Goal: Information Seeking & Learning: Learn about a topic

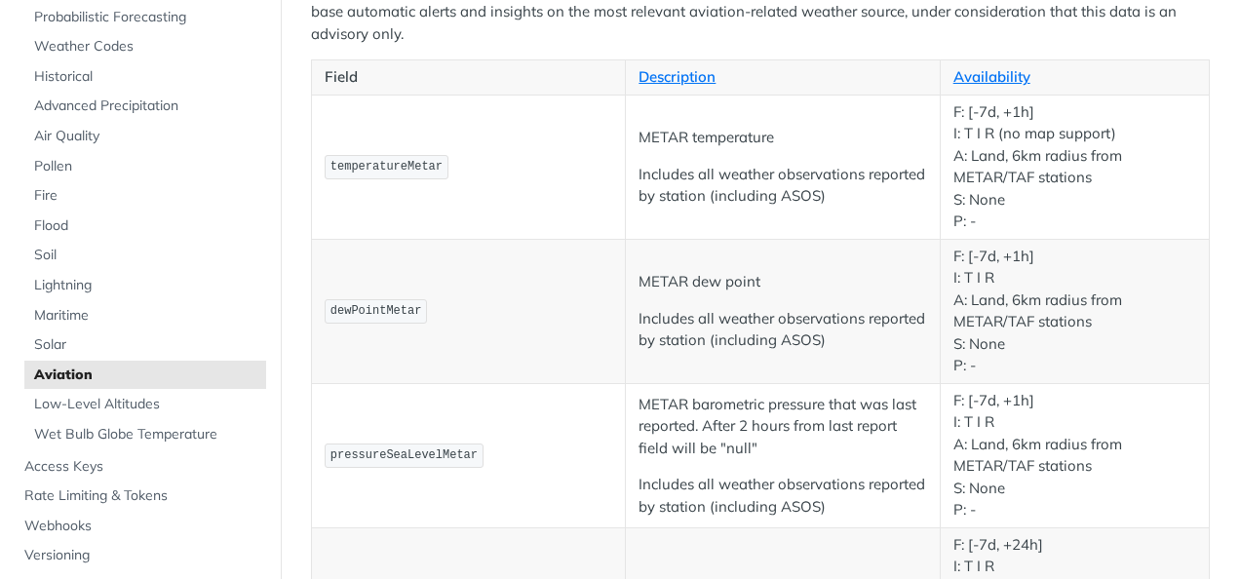
scroll to position [97, 0]
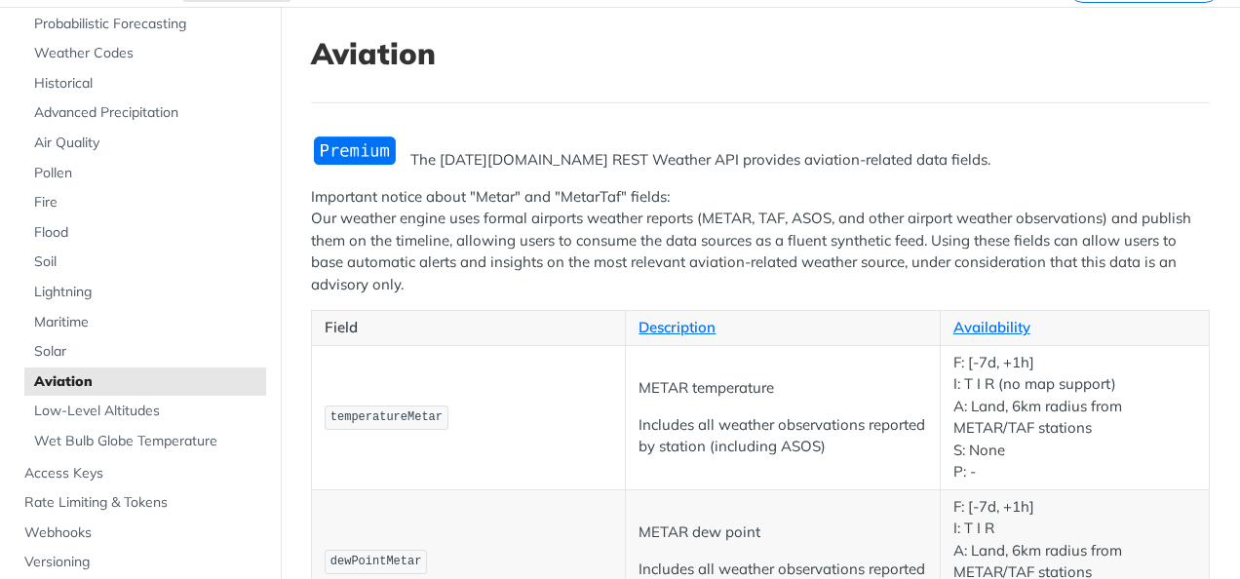
click at [613, 189] on p "Important notice about "Metar" and "MetarTaf" fields: Our weather engine uses f…" at bounding box center [760, 241] width 899 height 110
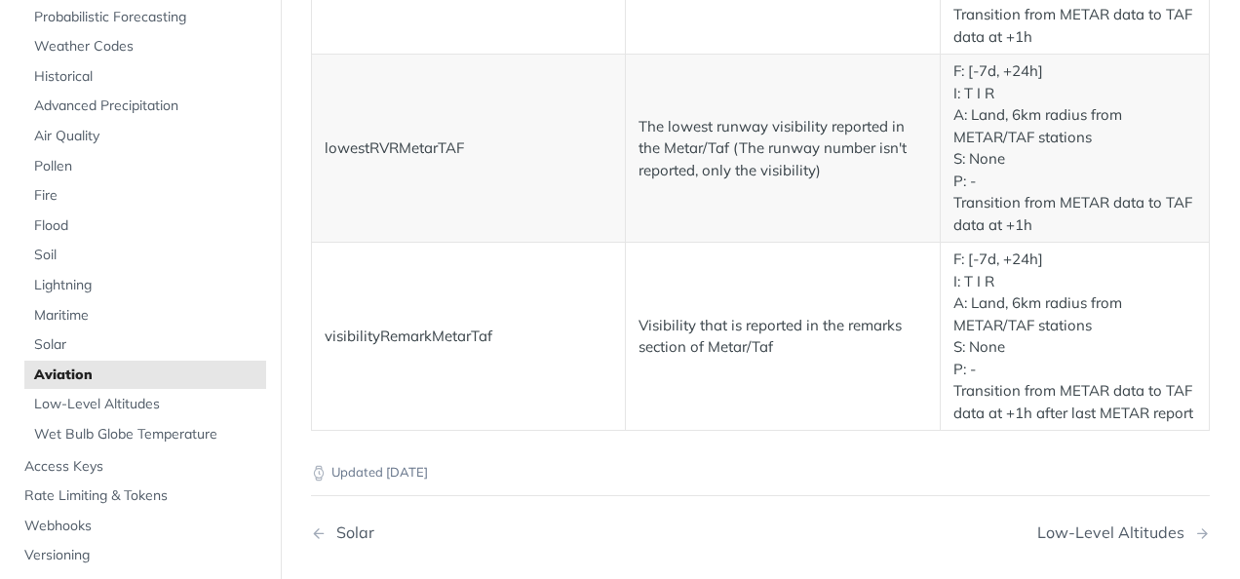
scroll to position [4095, 0]
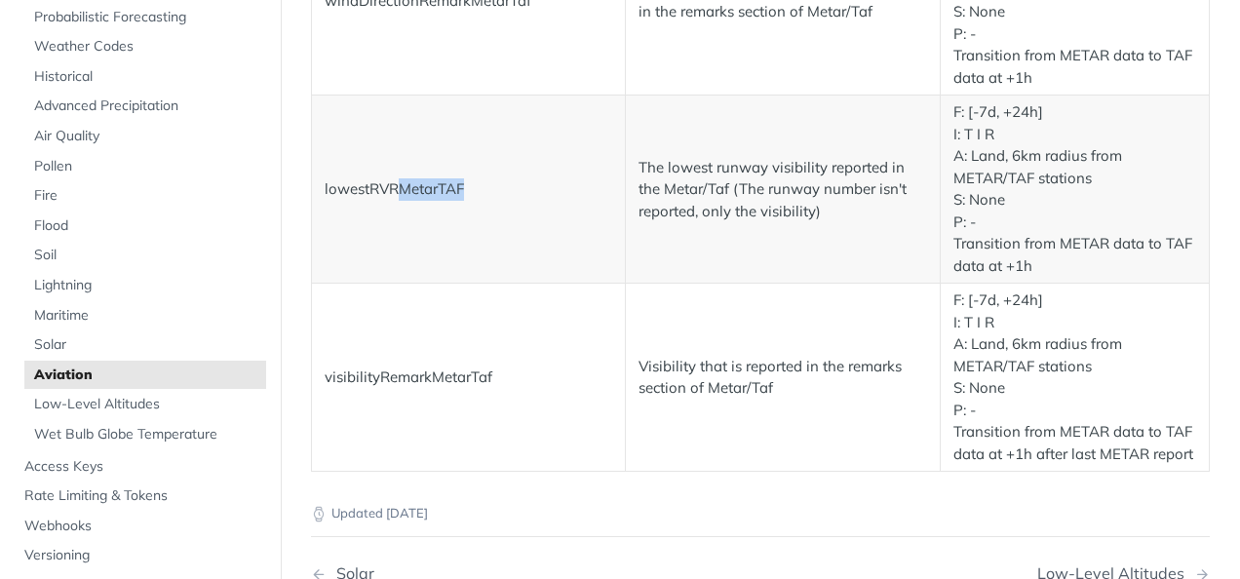
drag, startPoint x: 405, startPoint y: 310, endPoint x: 468, endPoint y: 316, distance: 63.6
click at [468, 201] on p "lowestRVRMetarTAF" at bounding box center [469, 189] width 288 height 22
drag, startPoint x: 468, startPoint y: 316, endPoint x: 686, endPoint y: 323, distance: 218.5
click at [686, 223] on p "The lowest runway visibility reported in the Metar/Taf (The runway number isn't…" at bounding box center [783, 190] width 288 height 66
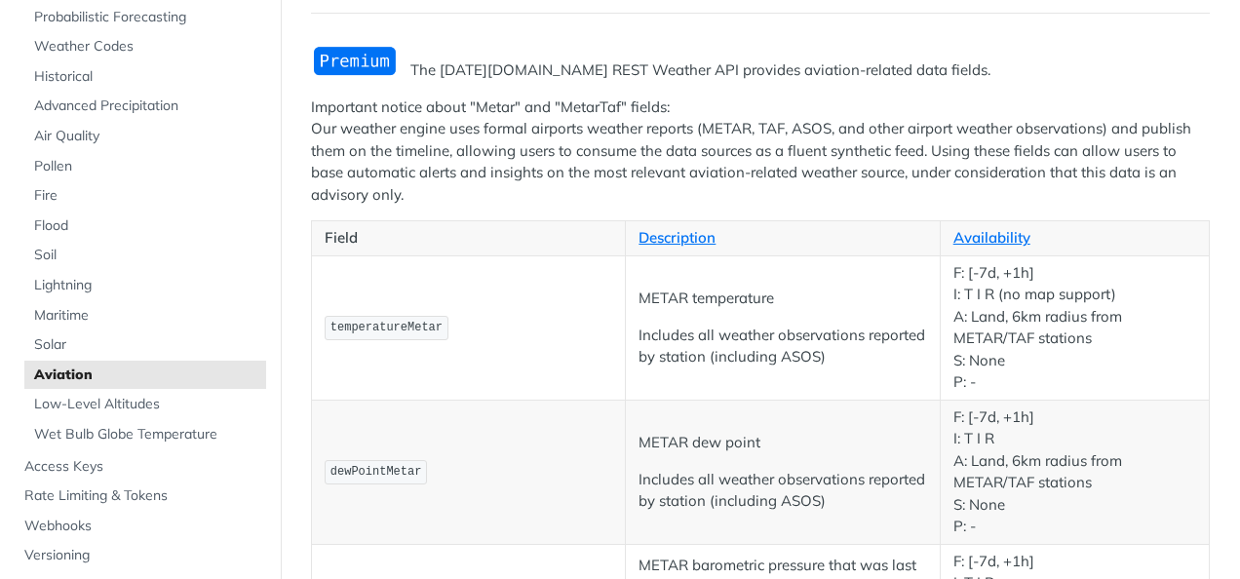
scroll to position [0, 0]
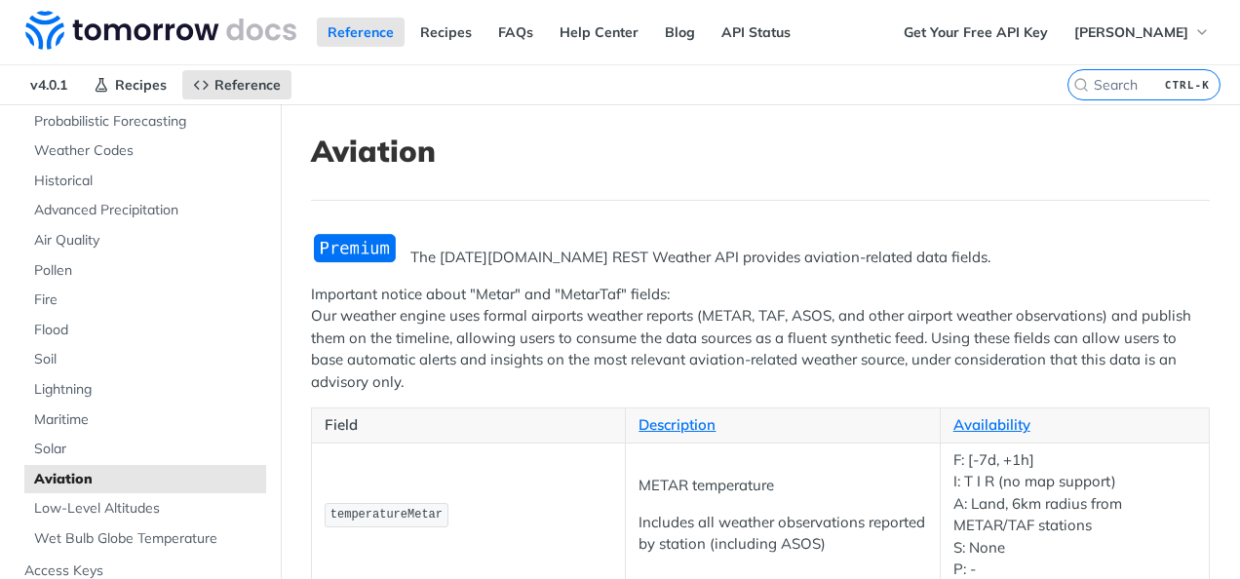
click at [486, 292] on p "Important notice about "Metar" and "MetarTaf" fields: Our weather engine uses f…" at bounding box center [760, 339] width 899 height 110
drag, startPoint x: 486, startPoint y: 292, endPoint x: 584, endPoint y: 288, distance: 97.6
click at [560, 287] on p "Important notice about "Metar" and "MetarTaf" fields: Our weather engine uses f…" at bounding box center [760, 339] width 899 height 110
click at [604, 293] on p "Important notice about "Metar" and "MetarTaf" fields: Our weather engine uses f…" at bounding box center [760, 339] width 899 height 110
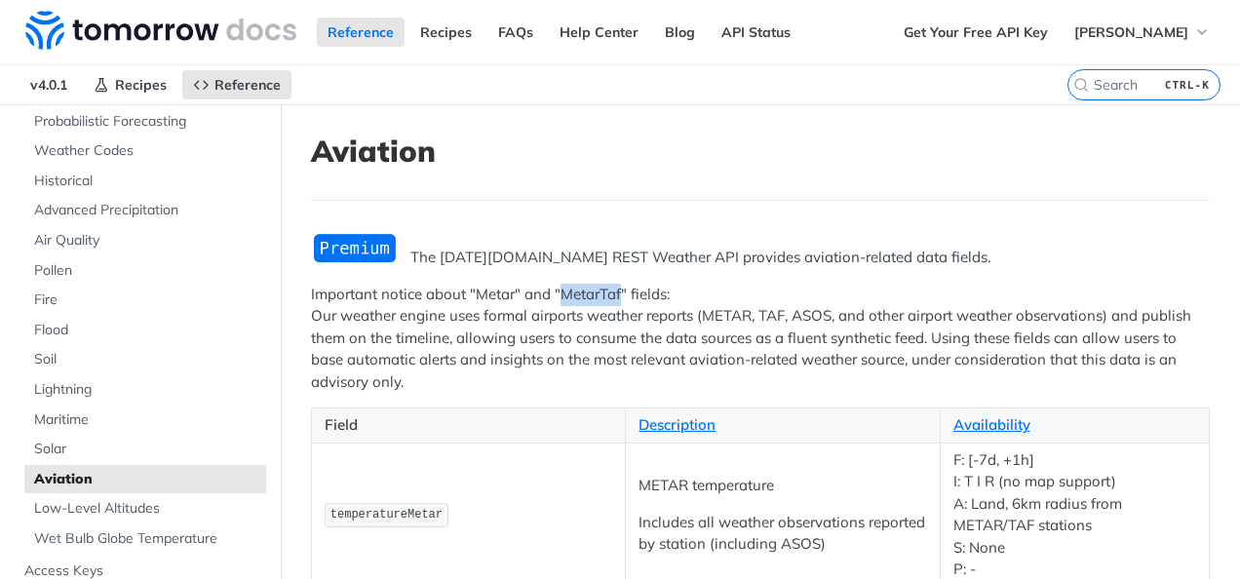
click at [605, 294] on p "Important notice about "Metar" and "MetarTaf" fields: Our weather engine uses f…" at bounding box center [760, 339] width 899 height 110
drag, startPoint x: 605, startPoint y: 294, endPoint x: 569, endPoint y: 361, distance: 75.5
click at [569, 361] on p "Important notice about "Metar" and "MetarTaf" fields: Our weather engine uses f…" at bounding box center [760, 339] width 899 height 110
click at [801, 308] on p "Important notice about "Metar" and "MetarTaf" fields: Our weather engine uses f…" at bounding box center [760, 339] width 899 height 110
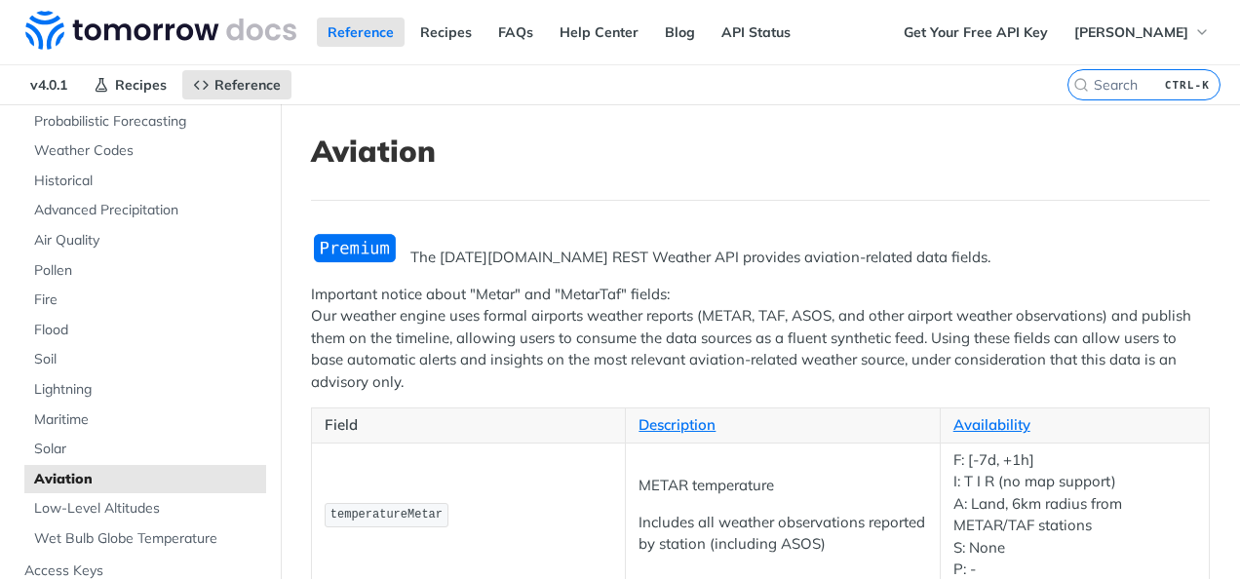
drag, startPoint x: 801, startPoint y: 308, endPoint x: 698, endPoint y: 349, distance: 111.2
click at [698, 349] on p "Important notice about "Metar" and "MetarTaf" fields: Our weather engine uses f…" at bounding box center [760, 339] width 899 height 110
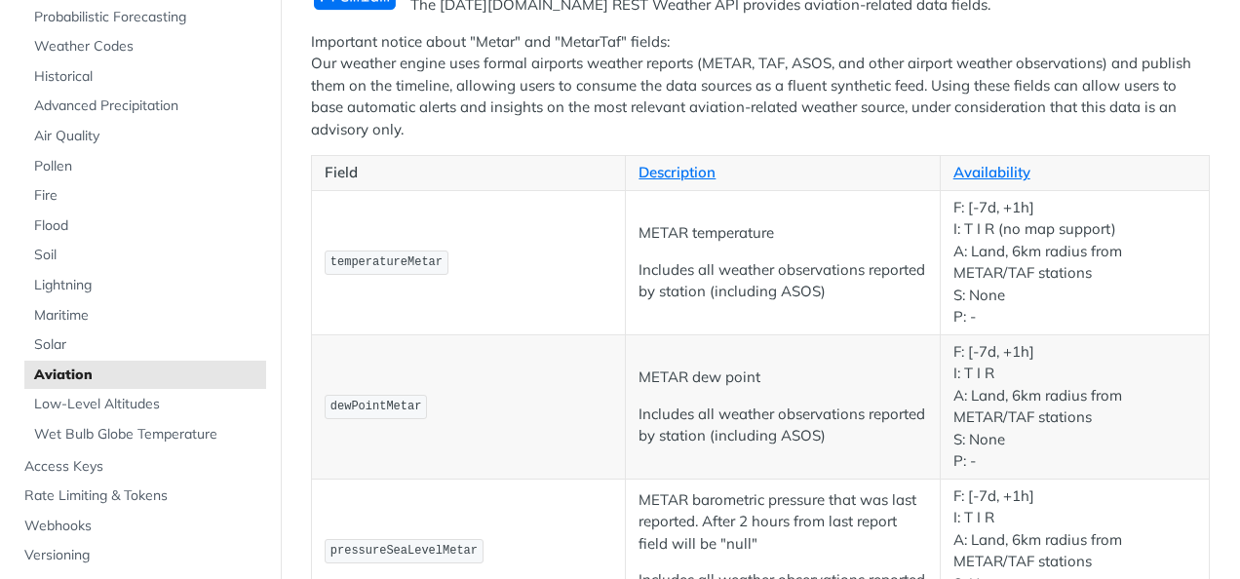
scroll to position [292, 0]
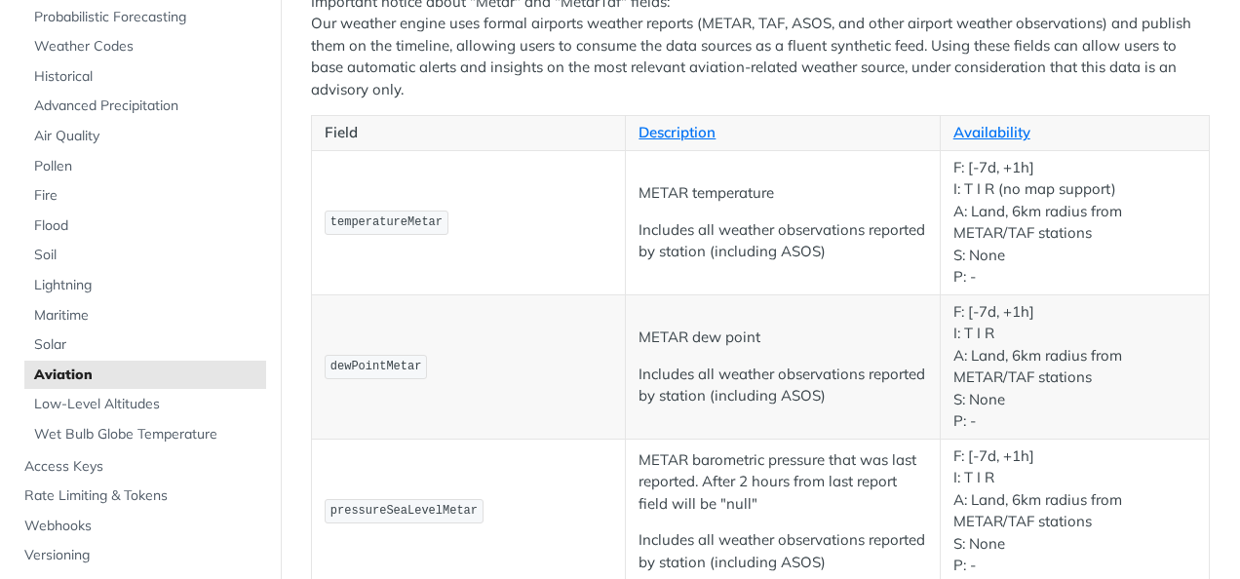
click at [661, 183] on p "METAR temperature" at bounding box center [783, 193] width 288 height 22
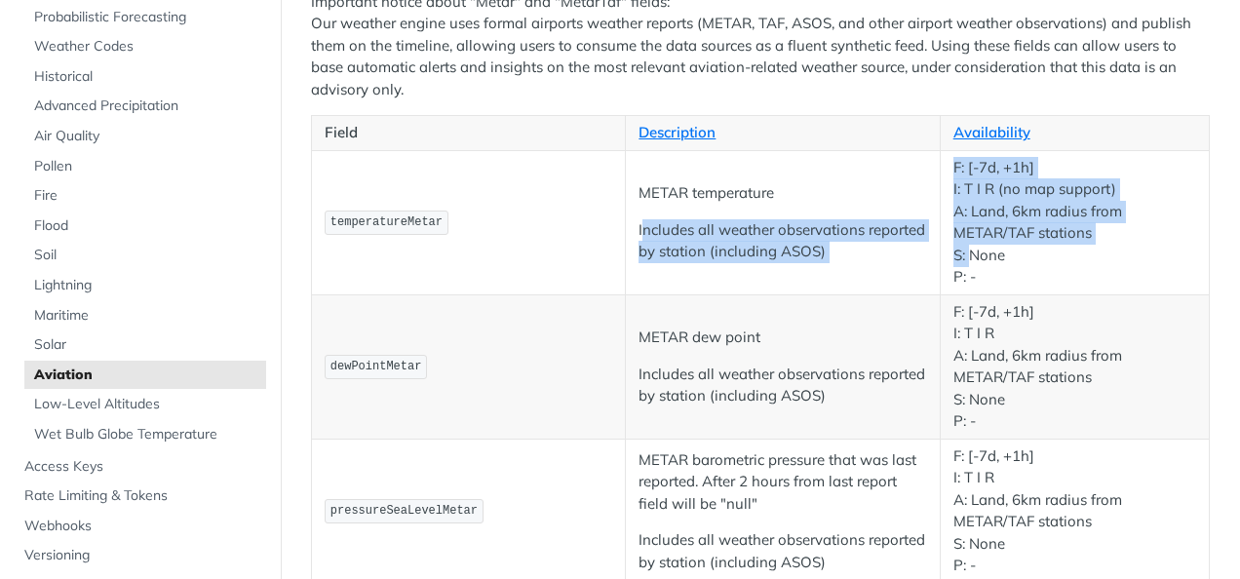
drag, startPoint x: 661, startPoint y: 183, endPoint x: 955, endPoint y: 259, distance: 304.1
click at [955, 259] on tr "temperatureMetar METAR temperature Includes all weather observations reported b…" at bounding box center [761, 222] width 898 height 144
drag, startPoint x: 955, startPoint y: 259, endPoint x: 926, endPoint y: 258, distance: 29.3
click at [928, 259] on td "METAR temperature Includes all weather observations reported by station (includ…" at bounding box center [783, 222] width 314 height 144
click at [914, 257] on p "Includes all weather observations reported by station (including ASOS)" at bounding box center [783, 241] width 288 height 44
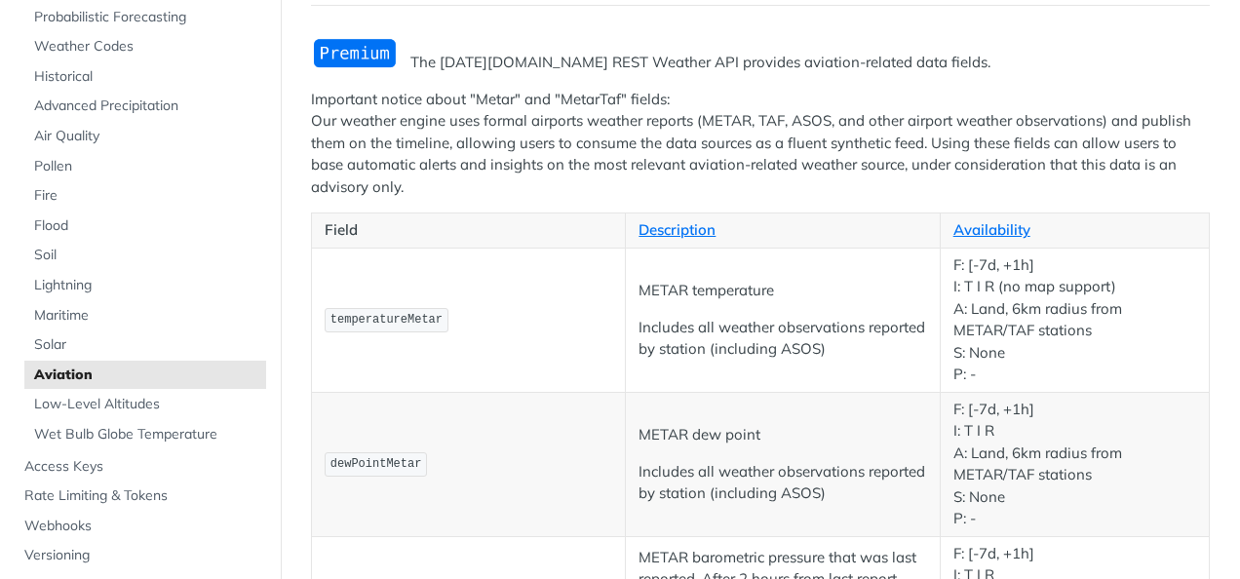
click at [833, 433] on p "METAR dew point" at bounding box center [783, 435] width 288 height 22
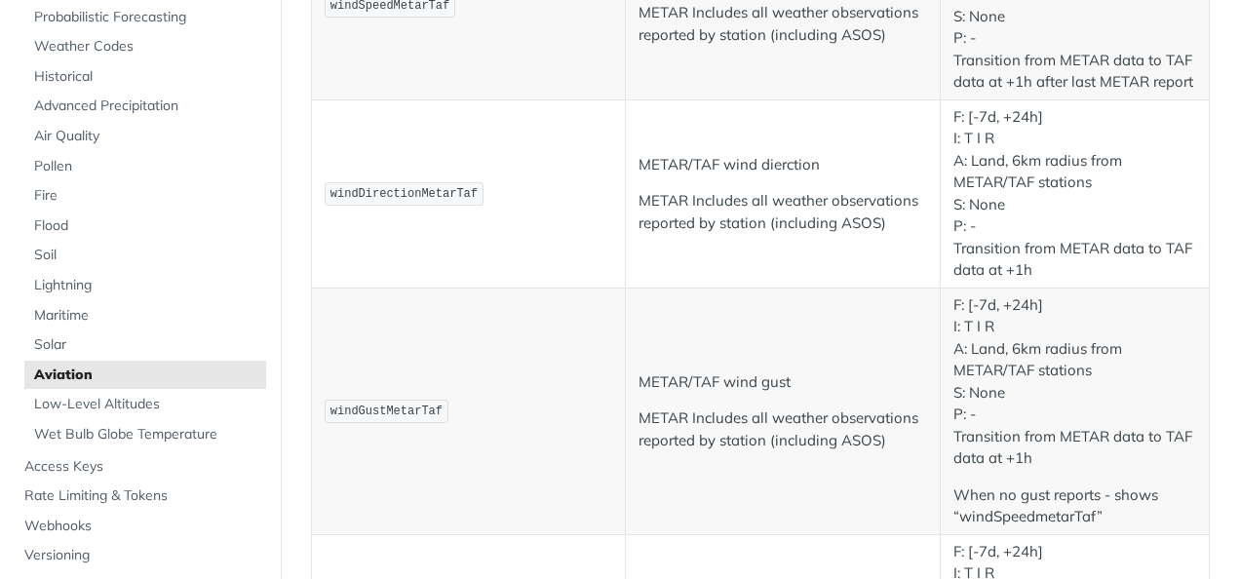
scroll to position [1072, 0]
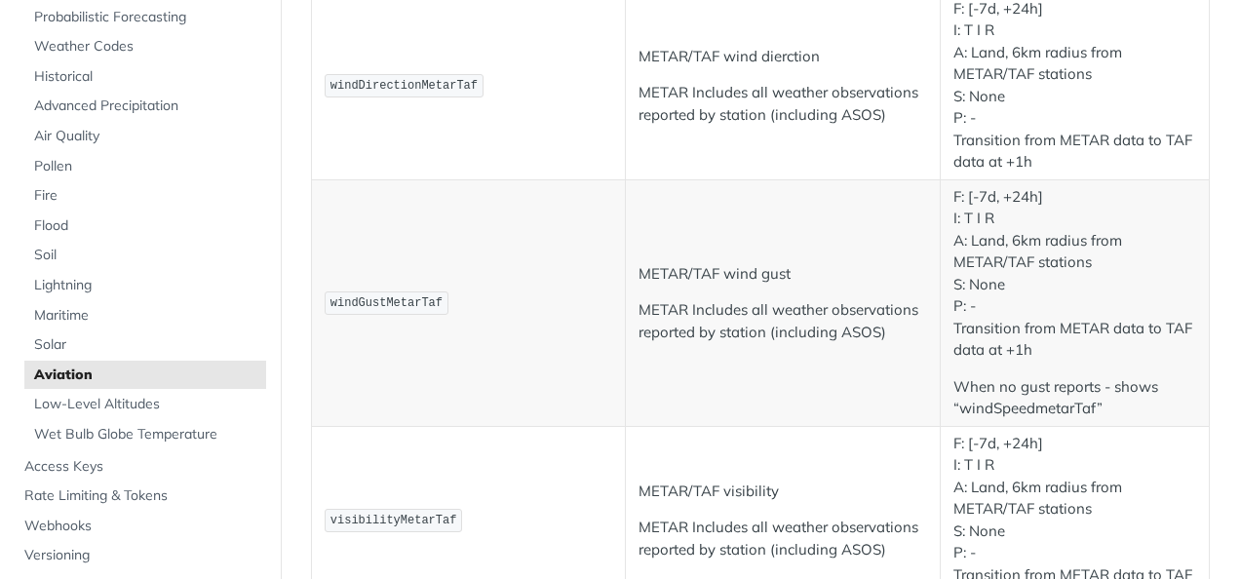
click at [437, 93] on span "windDirectionMetarTaf" at bounding box center [404, 86] width 147 height 14
drag, startPoint x: 417, startPoint y: 96, endPoint x: 481, endPoint y: 103, distance: 63.8
click at [481, 100] on p "windDirectionMetarTaf" at bounding box center [469, 86] width 288 height 28
drag, startPoint x: 481, startPoint y: 103, endPoint x: 416, endPoint y: 331, distance: 236.1
click at [419, 316] on code "windGustMetarTaf" at bounding box center [387, 304] width 124 height 24
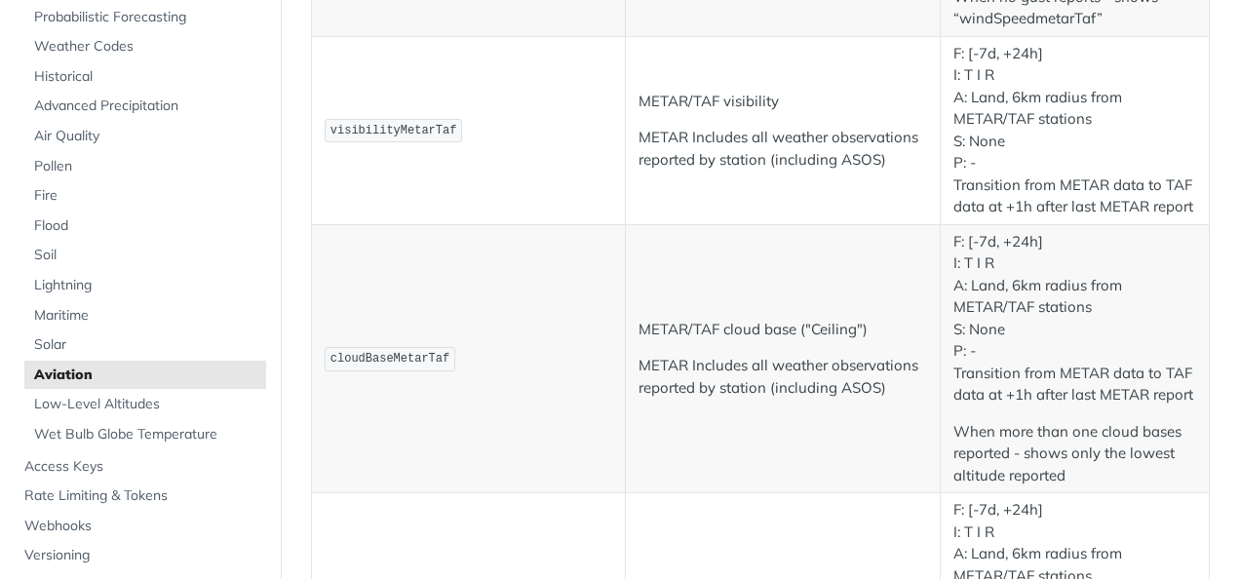
scroll to position [1560, 0]
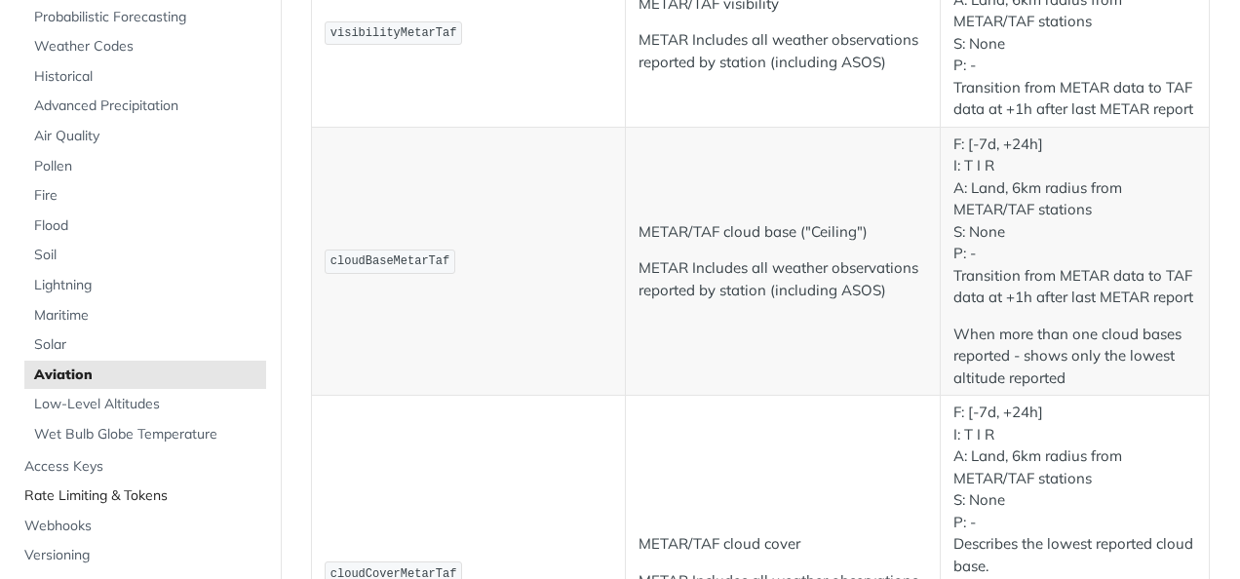
click at [125, 491] on span "Rate Limiting & Tokens" at bounding box center [142, 495] width 237 height 19
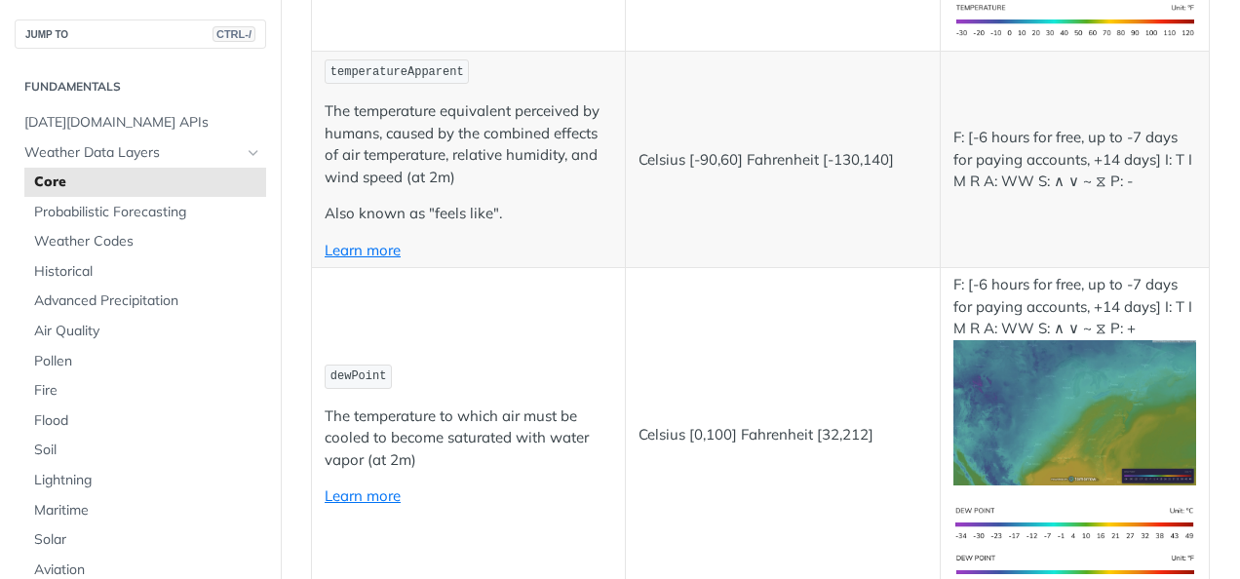
scroll to position [780, 0]
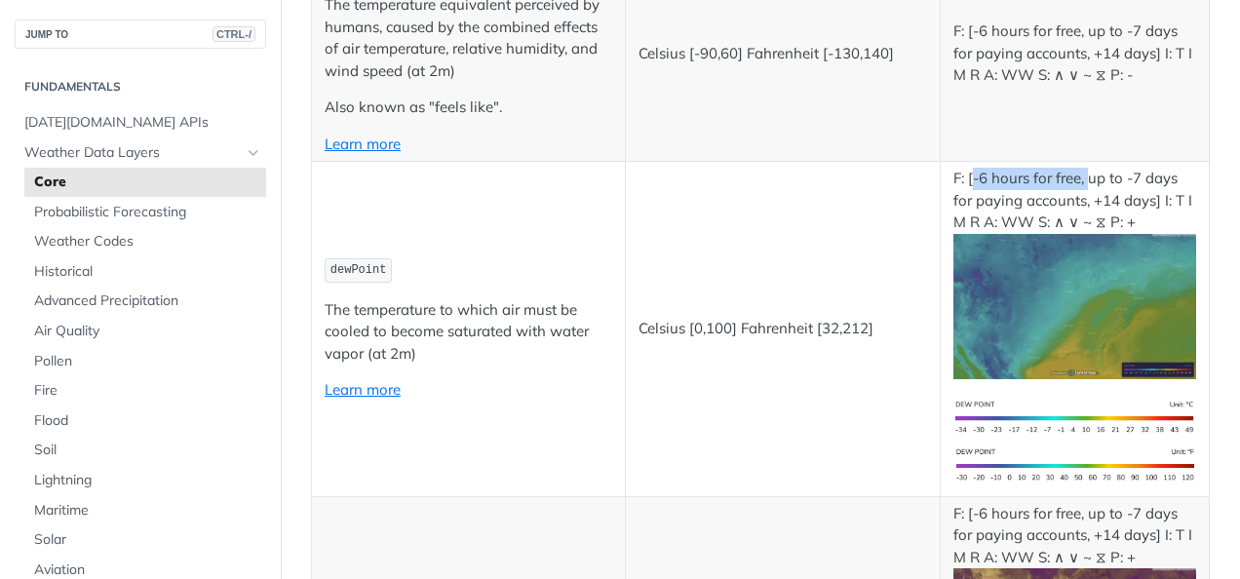
drag, startPoint x: 961, startPoint y: 174, endPoint x: 1076, endPoint y: 174, distance: 115.0
click at [1076, 174] on p "F: [-6 hours for free, up to -7 days for paying accounts, +14 days] I: T I M R …" at bounding box center [1074, 274] width 243 height 212
drag, startPoint x: 1076, startPoint y: 174, endPoint x: 1144, endPoint y: 175, distance: 67.3
click at [1144, 175] on p "F: [-6 hours for free, up to -7 days for paying accounts, +14 days] I: T I M R …" at bounding box center [1074, 274] width 243 height 212
click at [1017, 201] on p "F: [-6 hours for free, up to -7 days for paying accounts, +14 days] I: T I M R …" at bounding box center [1074, 274] width 243 height 212
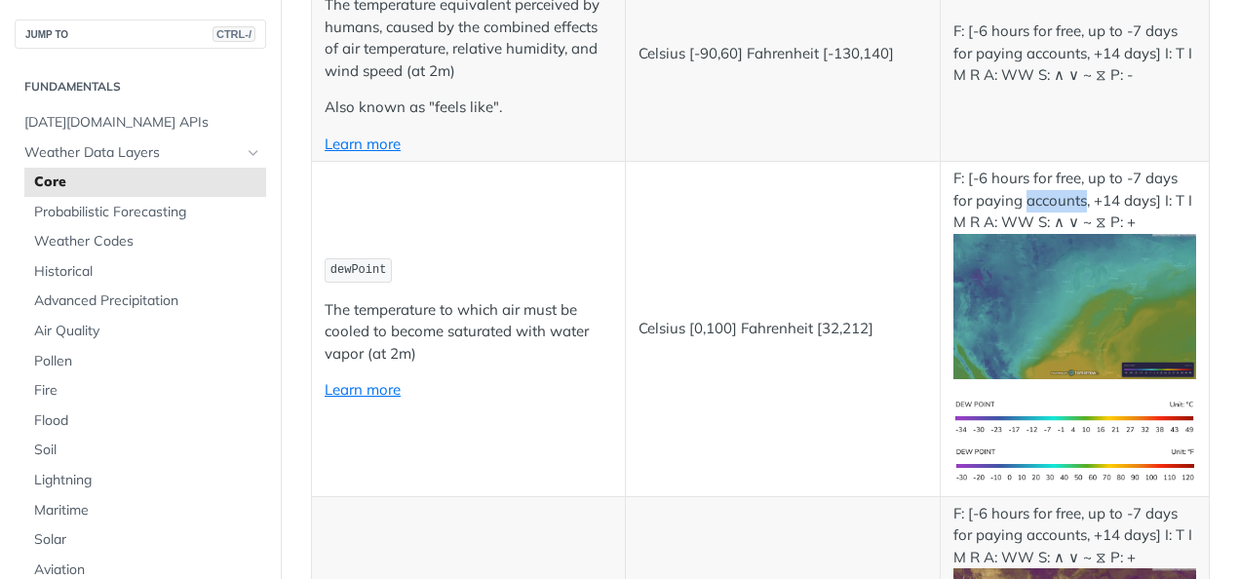
click at [1017, 201] on p "F: [-6 hours for free, up to -7 days for paying accounts, +14 days] I: T I M R …" at bounding box center [1074, 274] width 243 height 212
drag, startPoint x: 1017, startPoint y: 201, endPoint x: 1107, endPoint y: 178, distance: 92.5
click at [1107, 178] on p "F: [-6 hours for free, up to -7 days for paying accounts, +14 days] I: T I M R …" at bounding box center [1074, 274] width 243 height 212
click at [1107, 182] on p "F: [-6 hours for free, up to -7 days for paying accounts, +14 days] I: T I M R …" at bounding box center [1074, 274] width 243 height 212
click at [1102, 204] on p "F: [-6 hours for free, up to -7 days for paying accounts, +14 days] I: T I M R …" at bounding box center [1074, 274] width 243 height 212
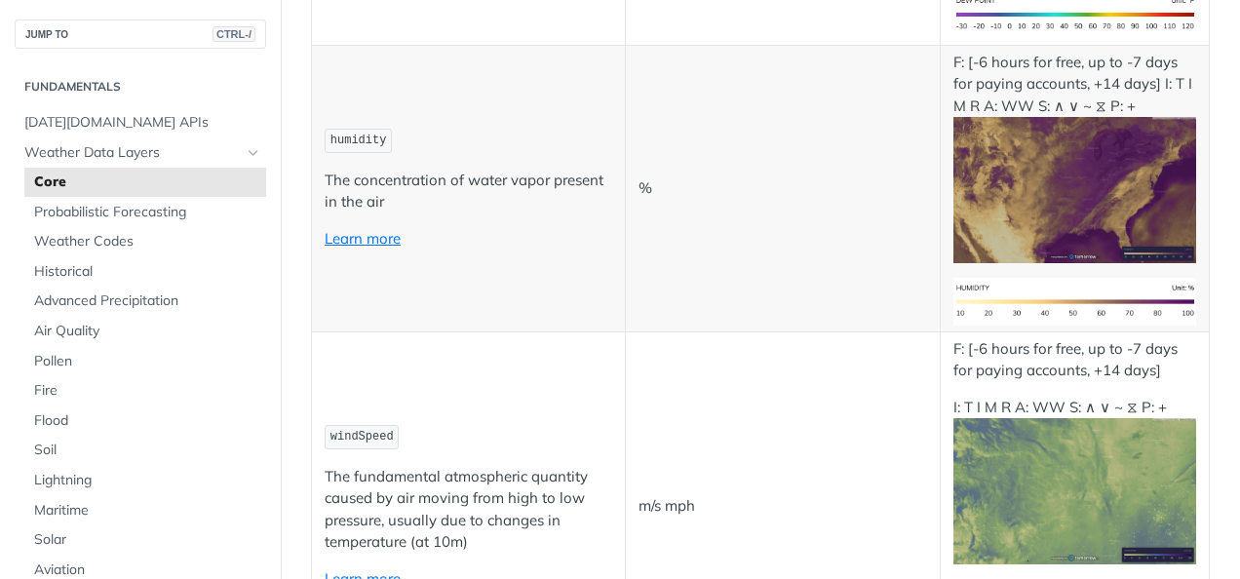
scroll to position [0, 0]
